Goal: Information Seeking & Learning: Learn about a topic

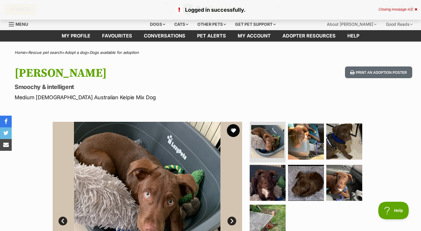
click at [233, 130] on button "favourite" at bounding box center [233, 130] width 13 height 13
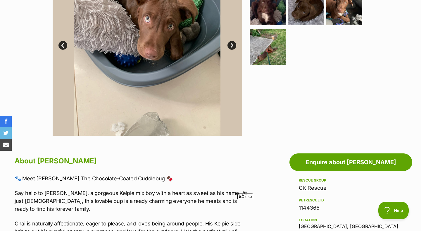
scroll to position [317, 0]
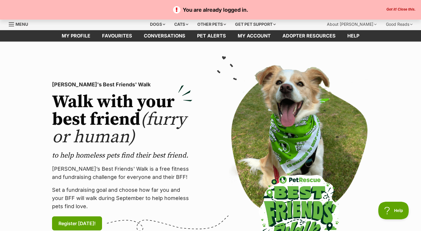
click at [396, 11] on button "Got it! Close this." at bounding box center [401, 9] width 32 height 5
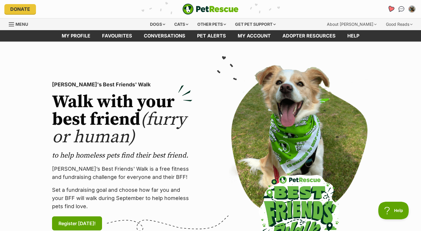
click at [390, 11] on icon "Favourites" at bounding box center [390, 9] width 7 height 7
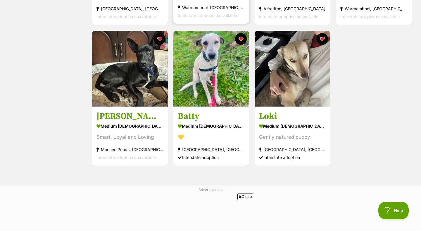
scroll to position [230, 0]
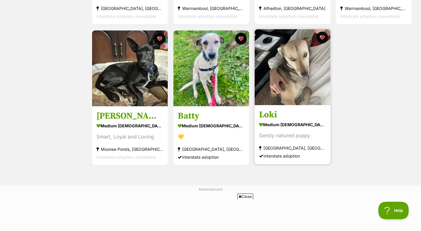
click at [283, 132] on section "medium male Dog Gently natured puppy South Albury, NSW Interstate adoption" at bounding box center [292, 139] width 67 height 39
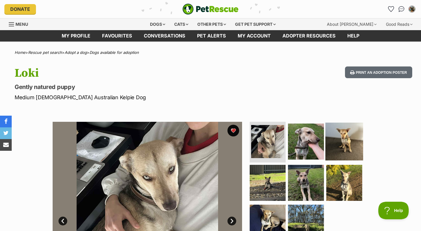
click at [339, 149] on img at bounding box center [344, 141] width 38 height 38
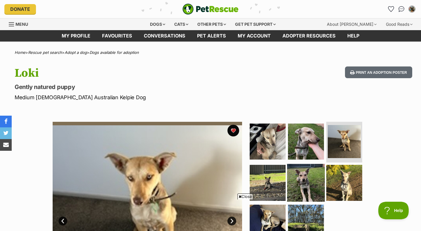
scroll to position [37, 0]
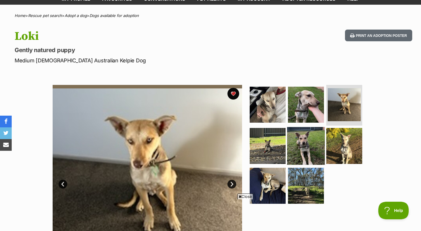
click at [304, 143] on img at bounding box center [306, 146] width 38 height 38
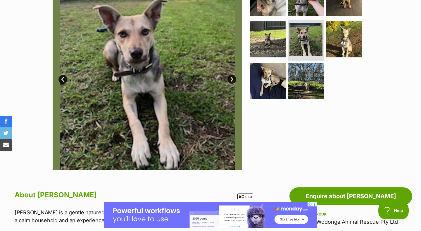
scroll to position [134, 0]
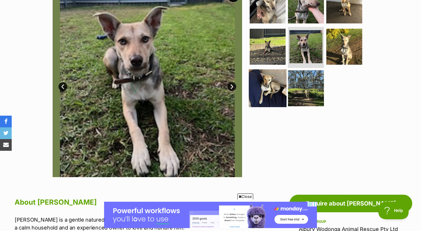
click at [256, 95] on img at bounding box center [268, 88] width 38 height 38
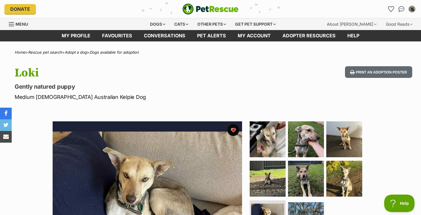
scroll to position [0, 0]
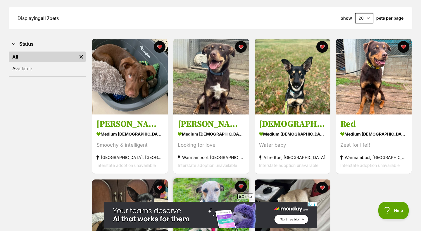
scroll to position [80, 0]
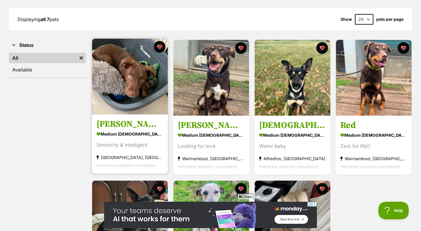
click at [126, 84] on img at bounding box center [130, 77] width 76 height 76
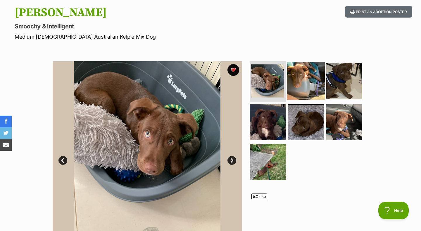
click at [298, 80] on img at bounding box center [306, 81] width 38 height 38
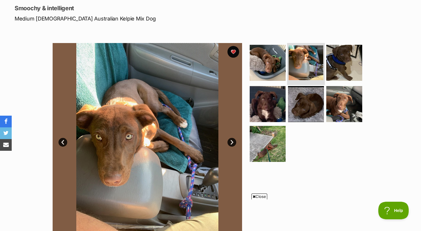
scroll to position [82, 0]
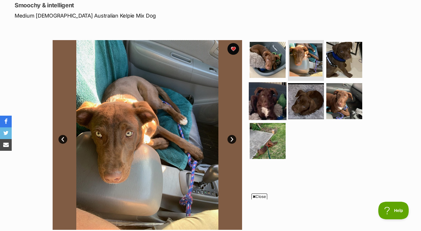
click at [268, 101] on img at bounding box center [268, 101] width 38 height 38
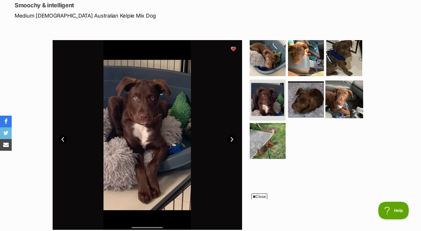
click at [348, 101] on img at bounding box center [344, 99] width 38 height 38
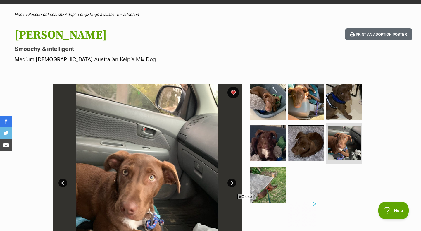
scroll to position [0, 0]
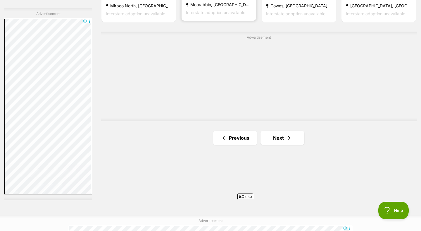
scroll to position [1023, 0]
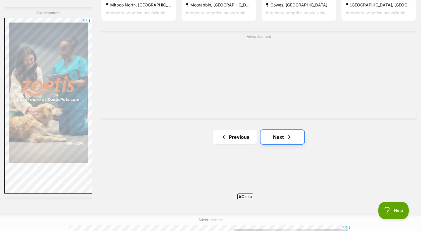
click at [282, 139] on link "Next" at bounding box center [282, 137] width 44 height 14
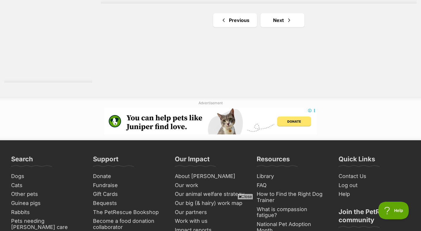
scroll to position [1143, 0]
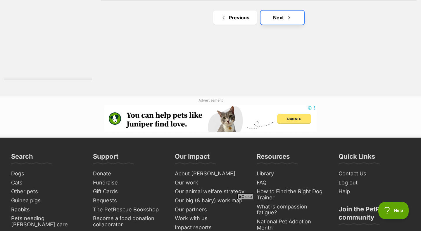
click at [281, 22] on link "Next" at bounding box center [282, 18] width 44 height 14
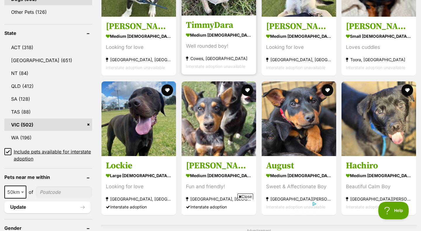
scroll to position [325, 0]
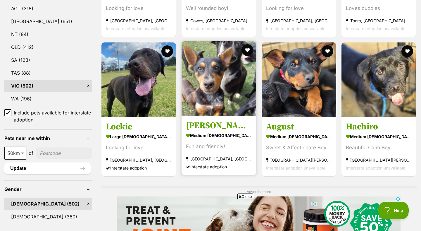
click at [212, 89] on img at bounding box center [219, 78] width 75 height 75
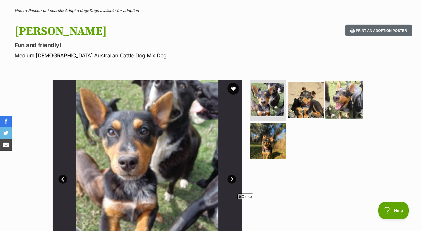
click at [339, 104] on img at bounding box center [344, 99] width 38 height 38
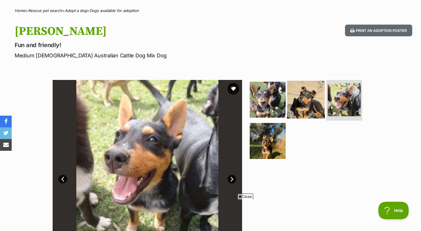
click at [310, 107] on img at bounding box center [306, 99] width 38 height 38
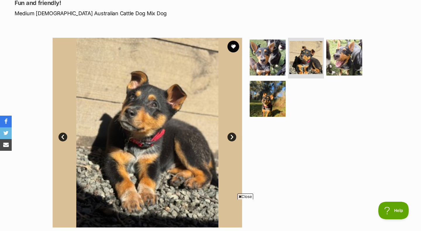
scroll to position [58, 0]
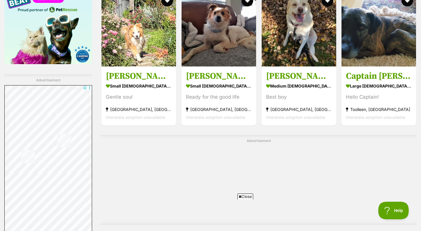
scroll to position [1040, 0]
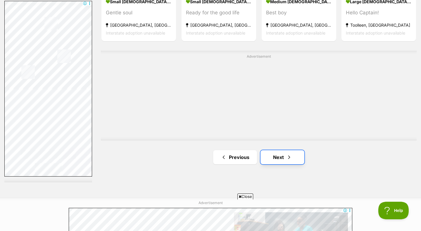
click at [275, 155] on link "Next" at bounding box center [282, 157] width 44 height 14
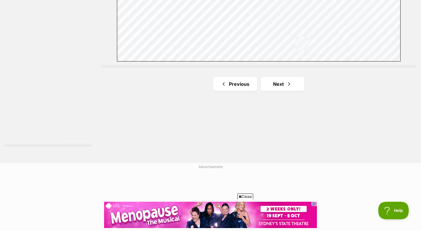
scroll to position [1080, 0]
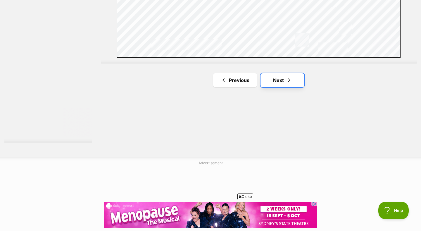
click at [290, 80] on span "Next page" at bounding box center [289, 80] width 6 height 7
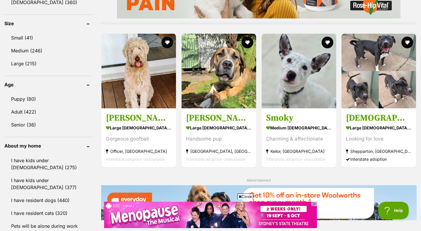
scroll to position [541, 0]
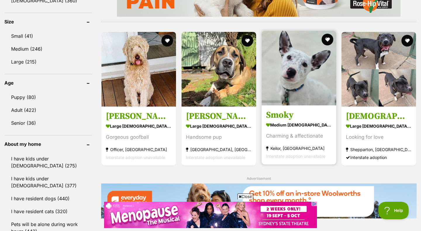
click at [300, 95] on img at bounding box center [299, 68] width 75 height 75
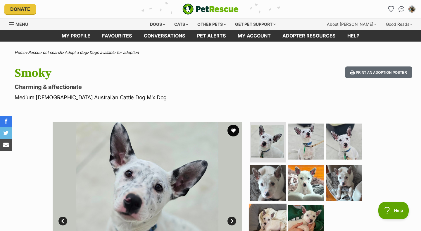
click at [273, 213] on img at bounding box center [268, 222] width 38 height 38
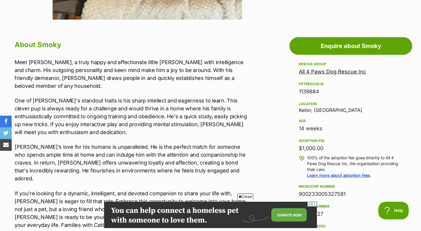
scroll to position [292, 0]
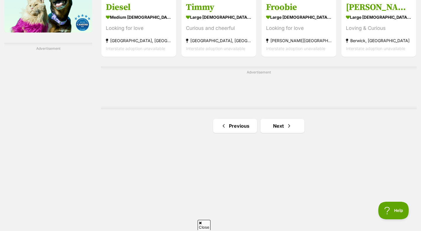
scroll to position [1026, 0]
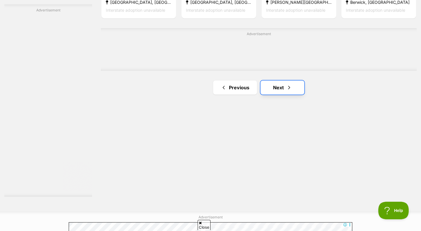
click at [287, 89] on span "Next page" at bounding box center [289, 87] width 6 height 7
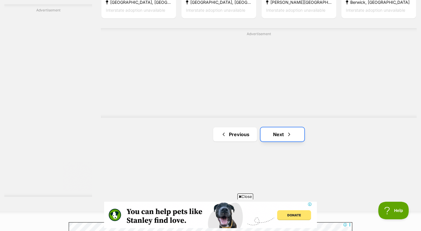
scroll to position [0, 0]
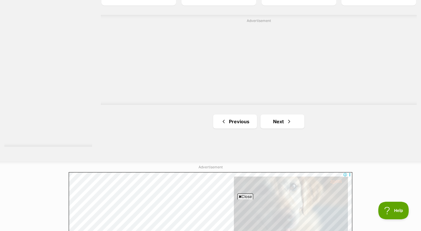
scroll to position [1076, 0]
click at [287, 122] on span "Next page" at bounding box center [289, 120] width 6 height 7
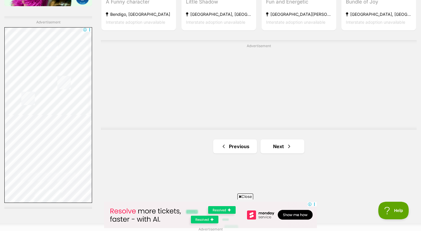
scroll to position [1024, 0]
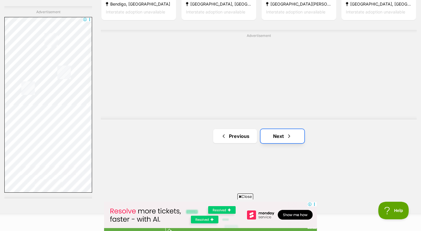
click at [275, 136] on link "Next" at bounding box center [282, 136] width 44 height 14
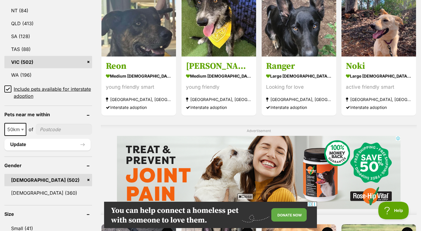
scroll to position [349, 0]
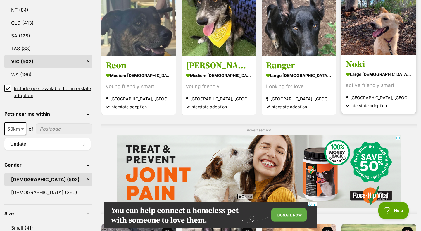
click at [381, 36] on img at bounding box center [378, 17] width 75 height 75
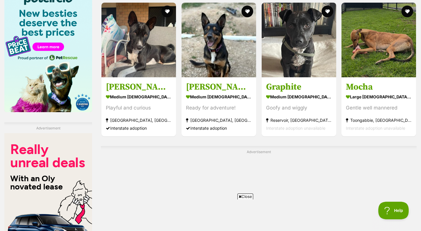
scroll to position [982, 0]
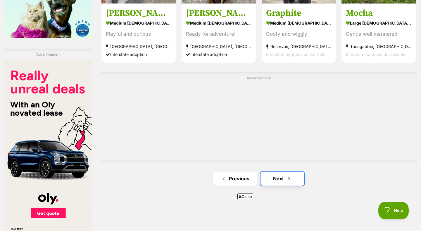
click at [274, 177] on link "Next" at bounding box center [282, 178] width 44 height 14
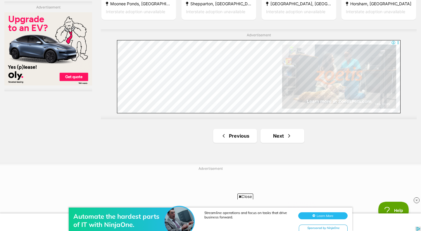
scroll to position [1066, 0]
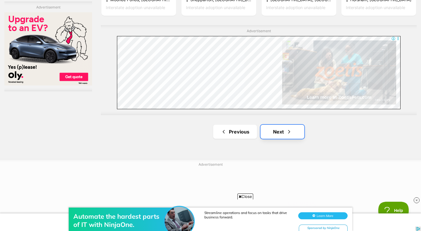
click at [280, 130] on link "Next" at bounding box center [282, 132] width 44 height 14
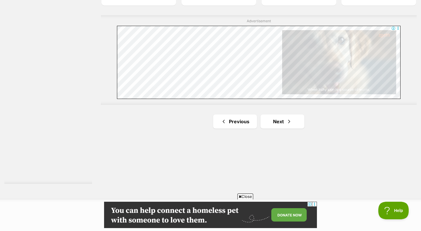
scroll to position [1039, 0]
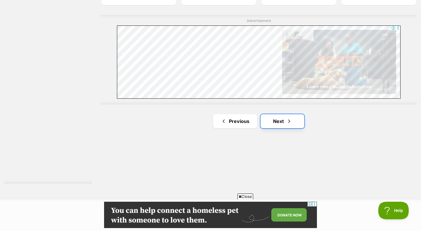
click at [286, 122] on span "Next page" at bounding box center [289, 121] width 6 height 7
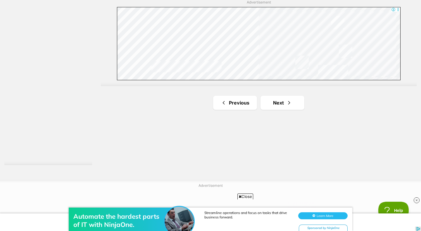
scroll to position [1059, 0]
click at [282, 100] on link "Next" at bounding box center [282, 101] width 44 height 14
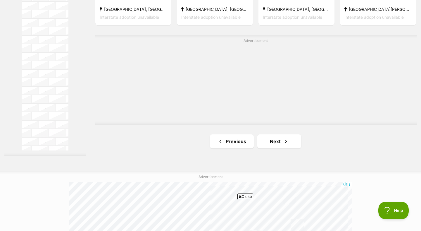
scroll to position [1068, 0]
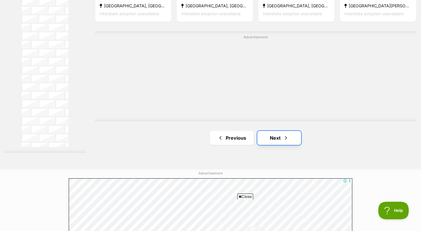
click at [283, 141] on span "Next page" at bounding box center [286, 137] width 6 height 7
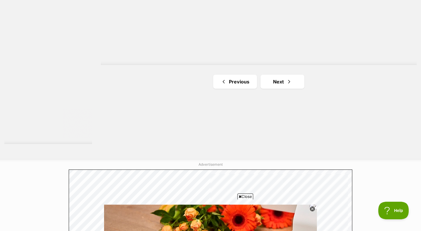
scroll to position [1109, 0]
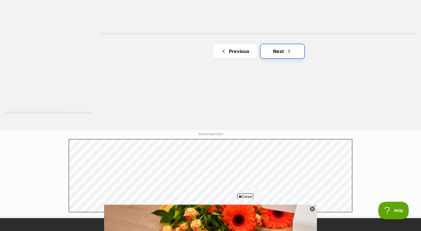
click at [285, 54] on link "Next" at bounding box center [282, 51] width 44 height 14
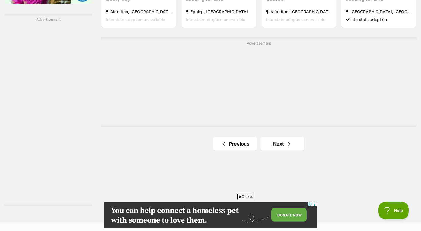
scroll to position [1018, 0]
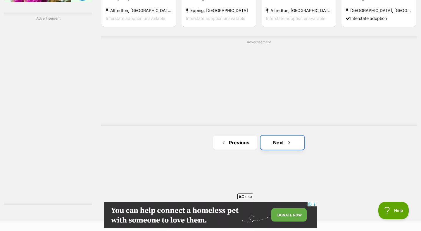
click at [279, 141] on link "Next" at bounding box center [282, 142] width 44 height 14
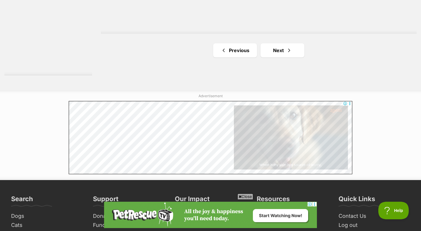
scroll to position [1150, 0]
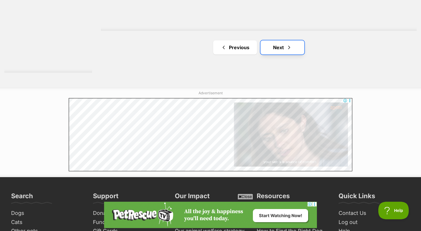
click at [289, 51] on link "Next" at bounding box center [282, 47] width 44 height 14
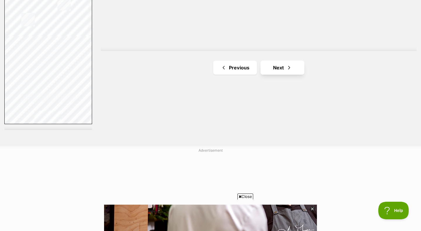
scroll to position [1093, 0]
click at [293, 72] on link "Next" at bounding box center [282, 67] width 44 height 14
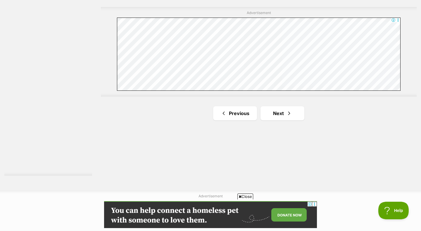
scroll to position [1048, 0]
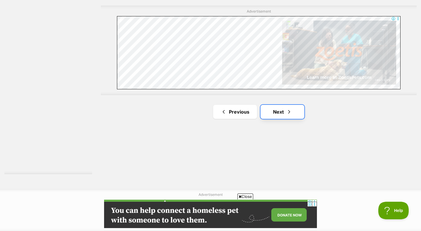
click at [283, 114] on link "Next" at bounding box center [282, 112] width 44 height 14
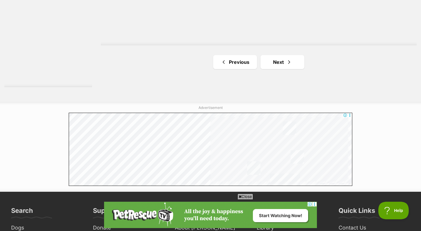
scroll to position [1138, 0]
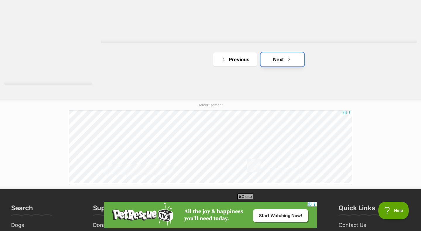
click at [284, 58] on link "Next" at bounding box center [282, 59] width 44 height 14
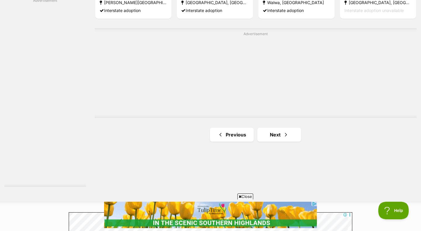
scroll to position [1038, 0]
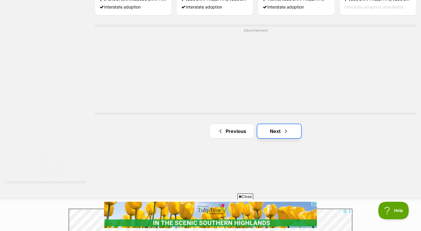
click at [280, 130] on link "Next" at bounding box center [279, 131] width 44 height 14
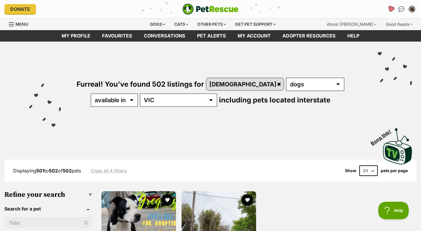
click at [391, 10] on icon "Favourites" at bounding box center [390, 9] width 7 height 7
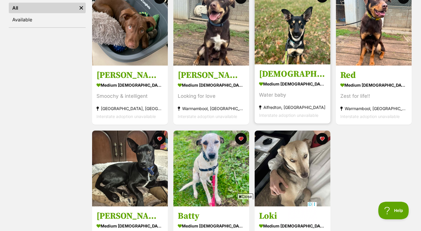
scroll to position [125, 0]
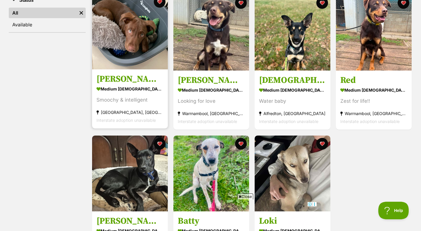
click at [119, 80] on h3 "[PERSON_NAME]" at bounding box center [129, 79] width 67 height 11
